Goal: Navigation & Orientation: Understand site structure

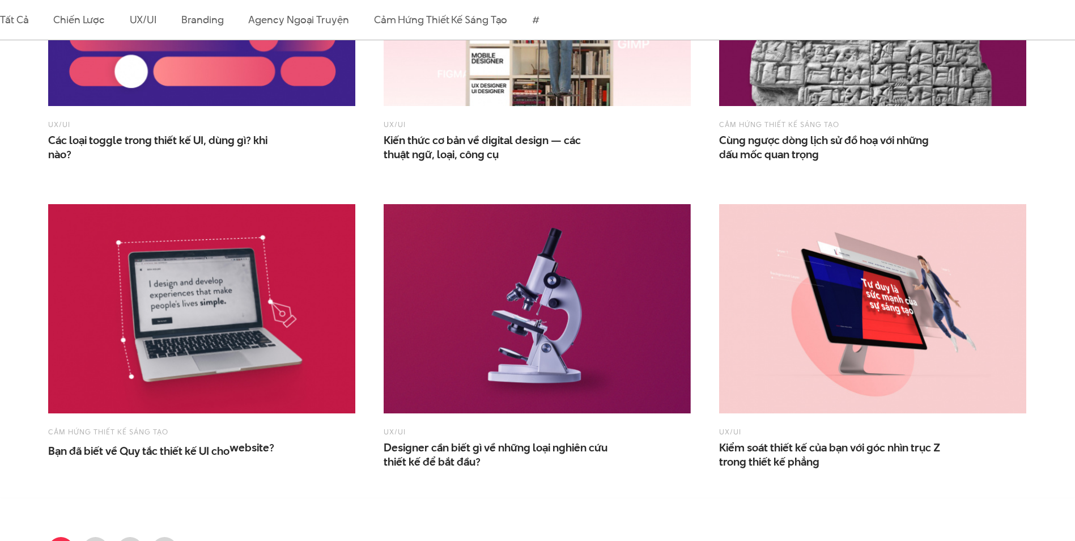
scroll to position [1077, 0]
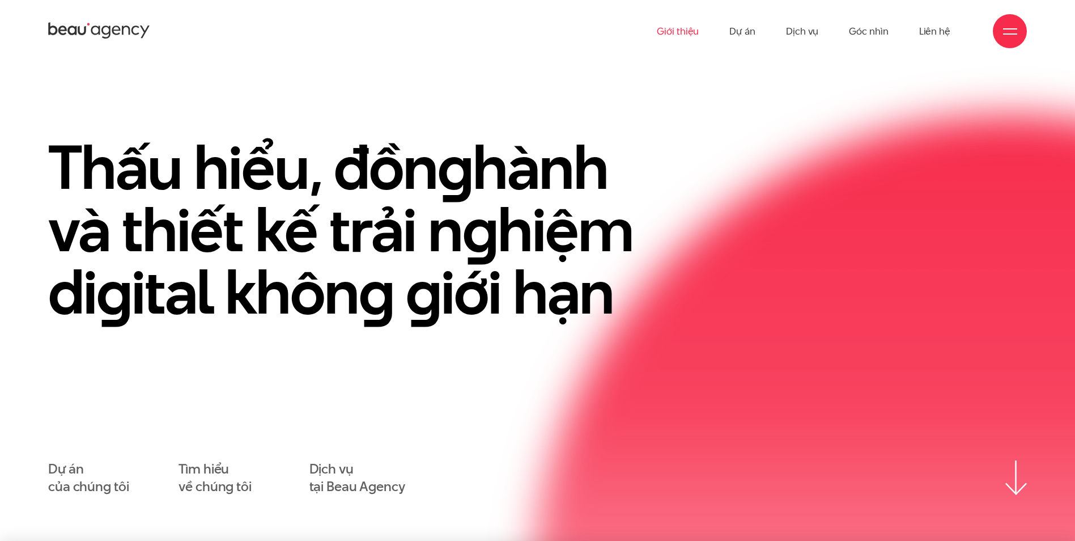
click at [684, 30] on link "Giới thiệu" at bounding box center [678, 31] width 42 height 62
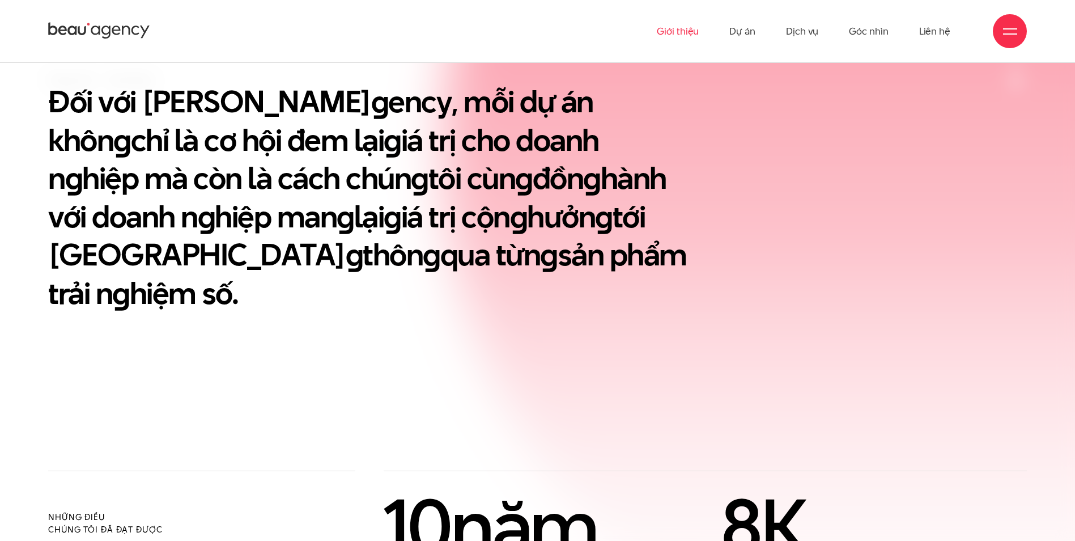
scroll to position [371, 0]
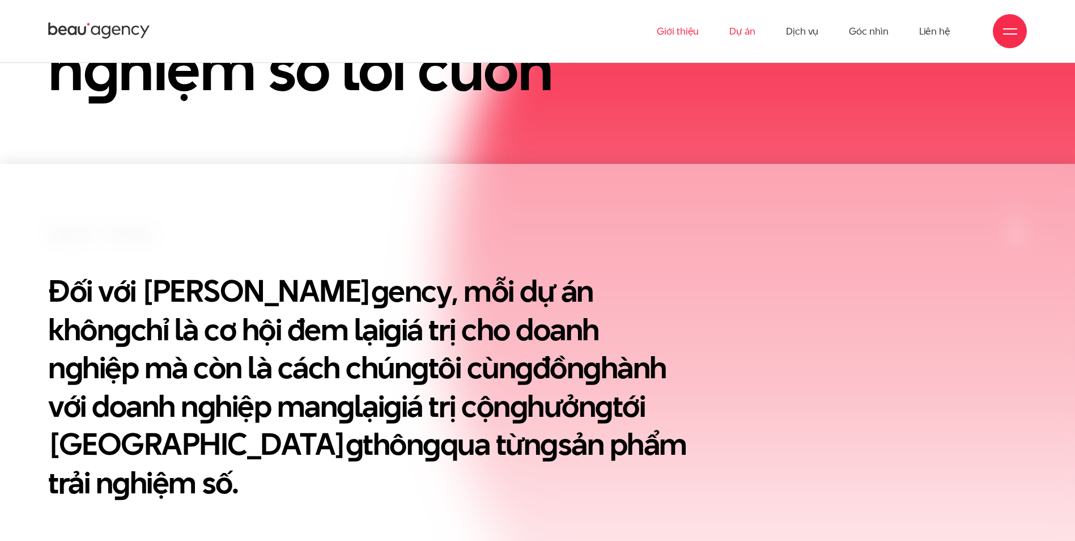
click at [741, 31] on link "Dự án" at bounding box center [742, 31] width 26 height 62
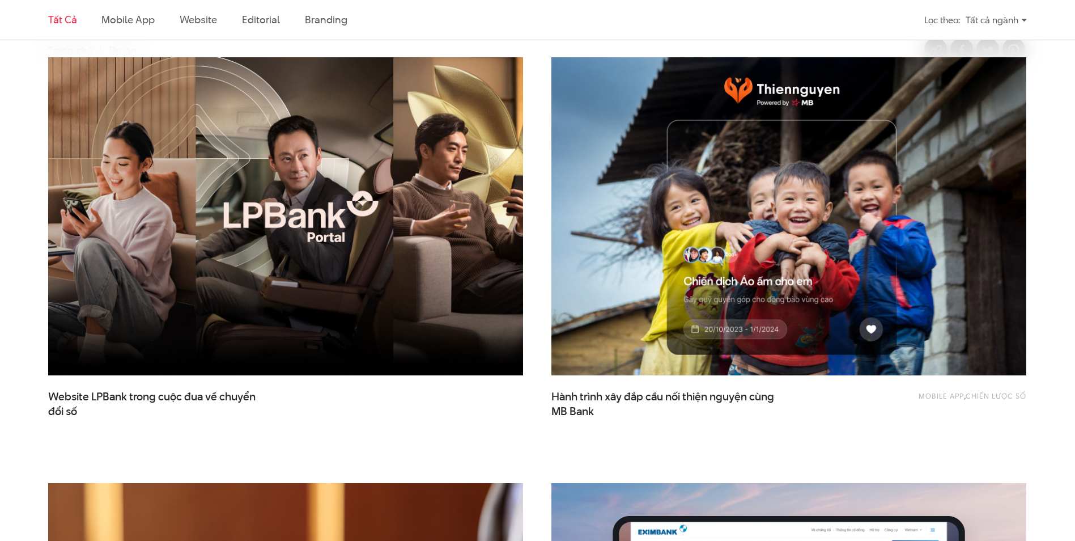
scroll to position [170, 0]
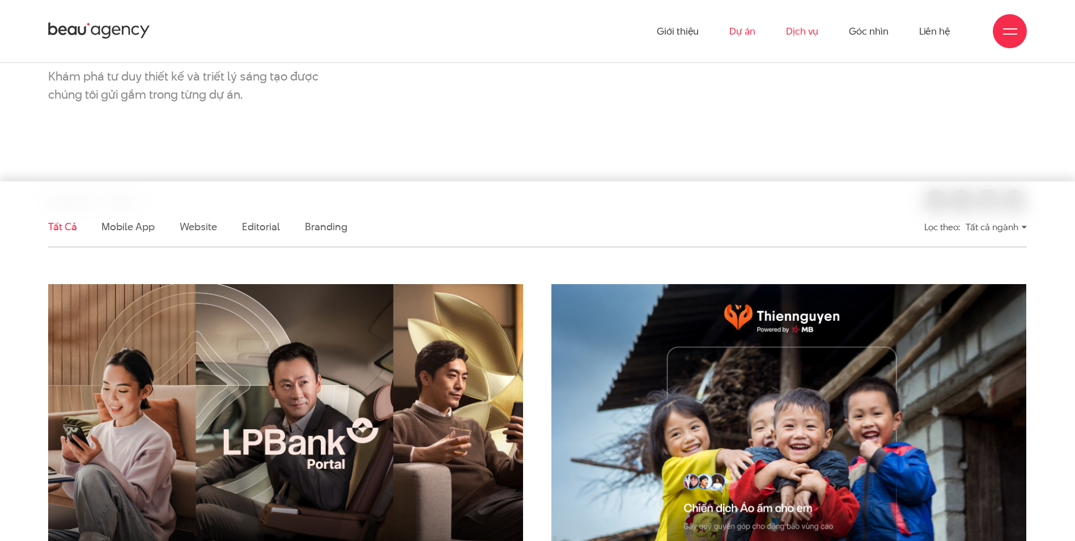
click at [814, 32] on link "Dịch vụ" at bounding box center [802, 31] width 32 height 62
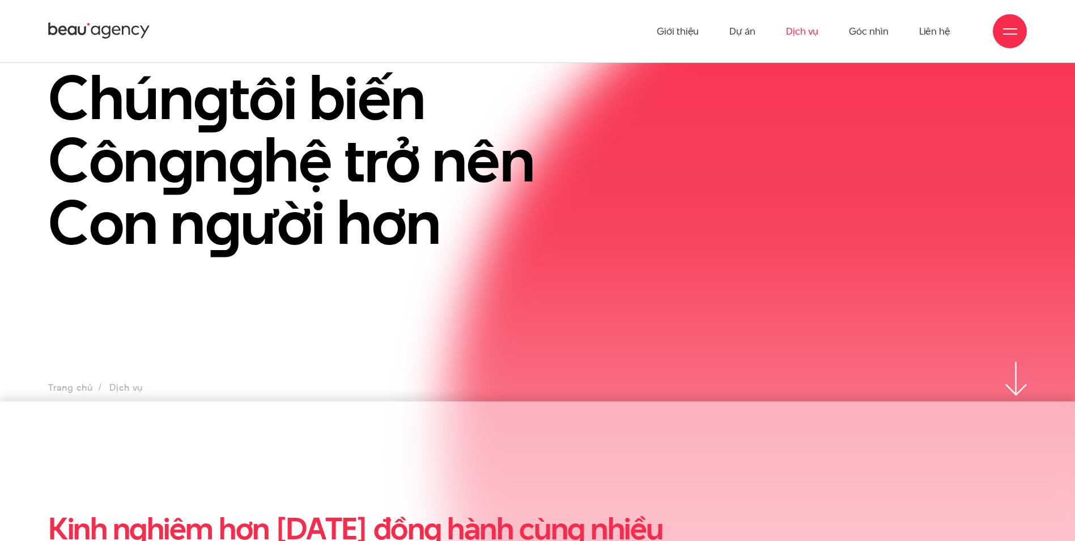
scroll to position [119, 0]
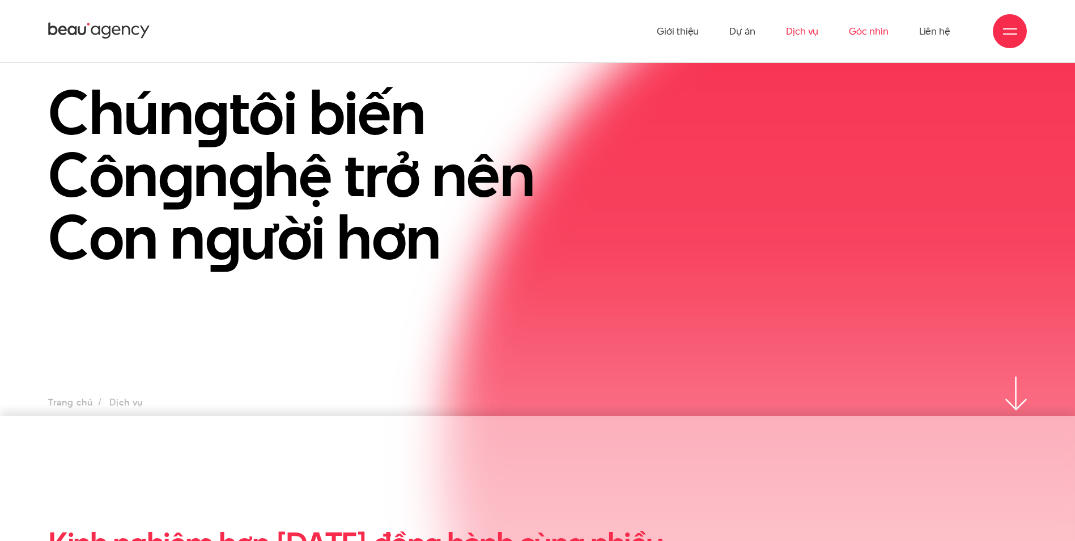
click at [862, 27] on link "Góc nhìn" at bounding box center [868, 31] width 39 height 62
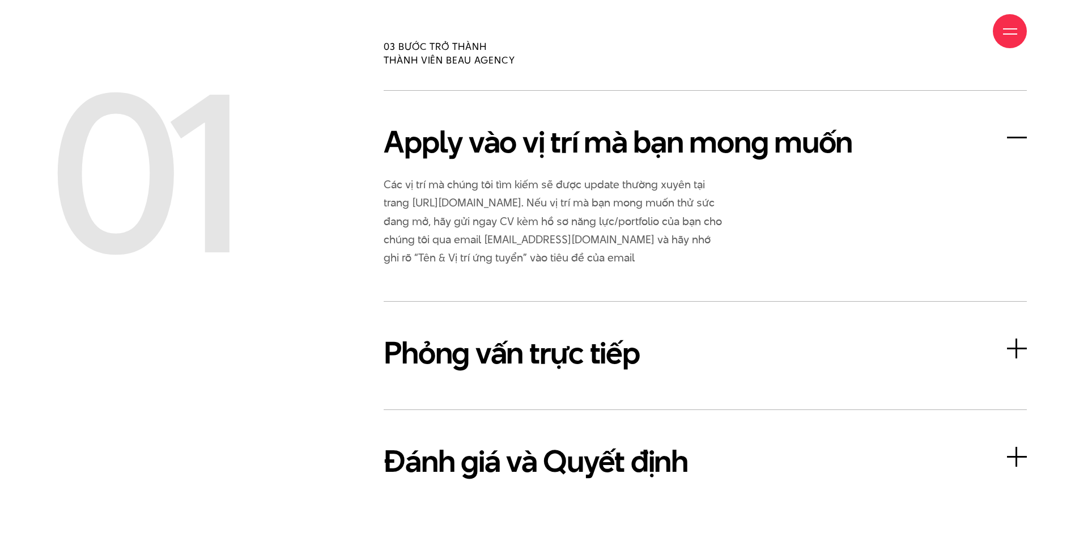
scroll to position [2947, 0]
